Goal: Task Accomplishment & Management: Use online tool/utility

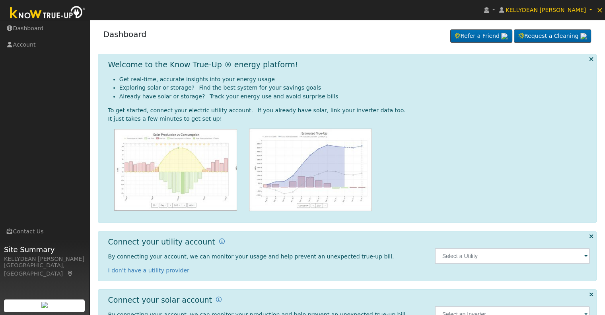
scroll to position [36, 0]
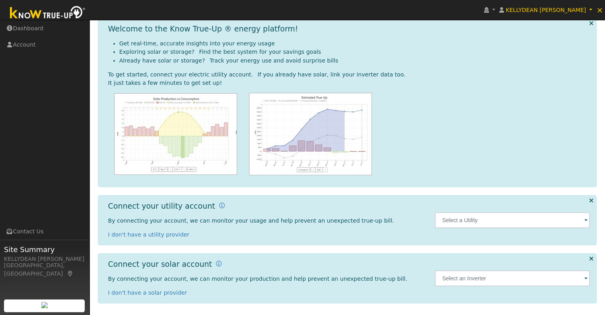
click at [587, 220] on span at bounding box center [586, 220] width 3 height 9
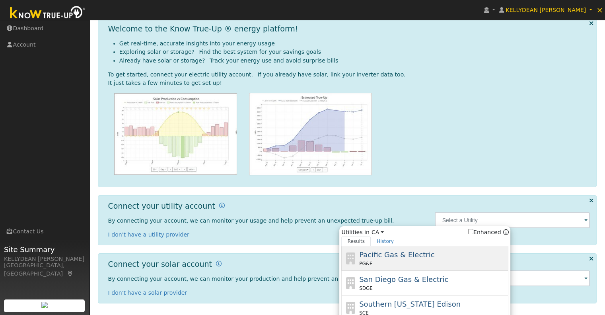
click at [433, 255] on div "Pacific Gas & Electric PG&E" at bounding box center [433, 258] width 148 height 18
type input "PG&E"
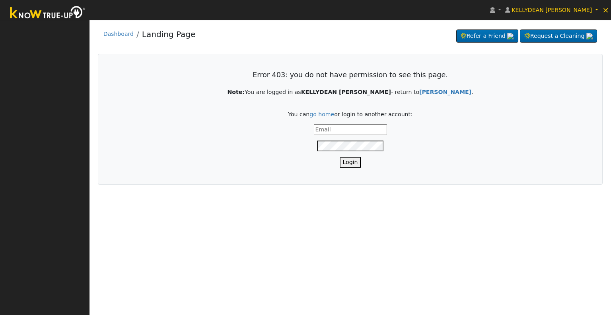
type input "[PERSON_NAME][EMAIL_ADDRESS][DOMAIN_NAME]"
click at [357, 160] on button "Login" at bounding box center [350, 162] width 21 height 11
